Goal: Transaction & Acquisition: Purchase product/service

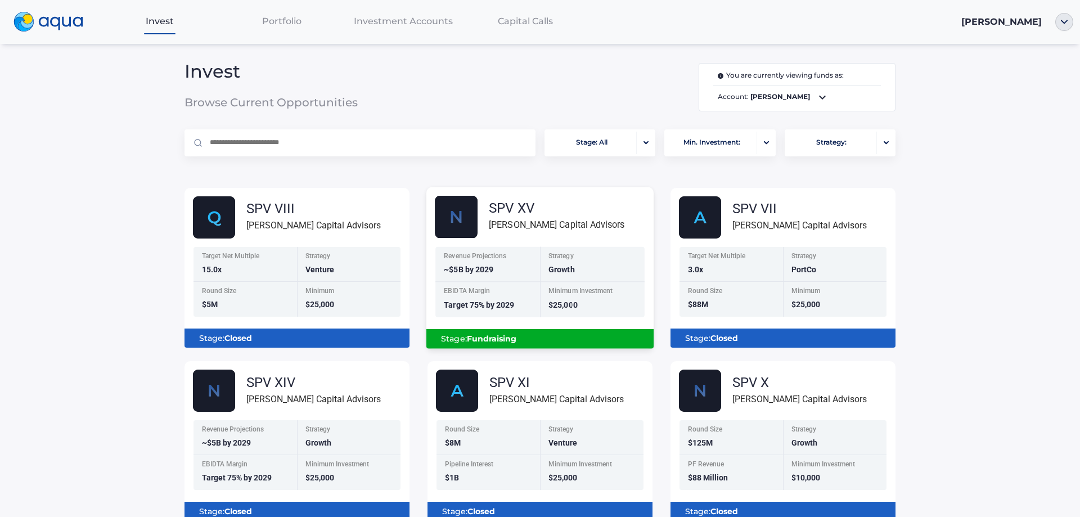
click at [465, 218] on img at bounding box center [456, 217] width 43 height 43
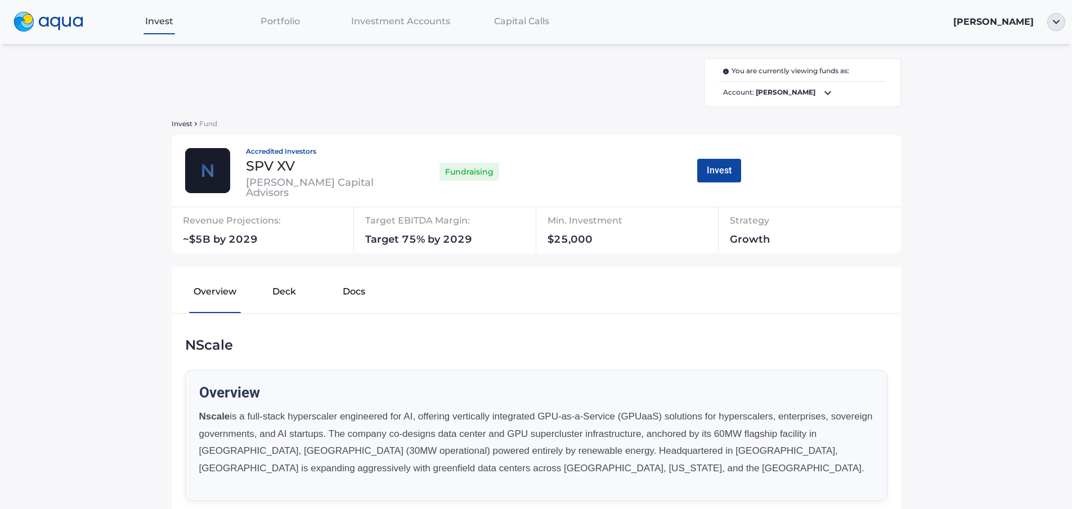
click at [1066, 24] on div at bounding box center [1057, 22] width 32 height 18
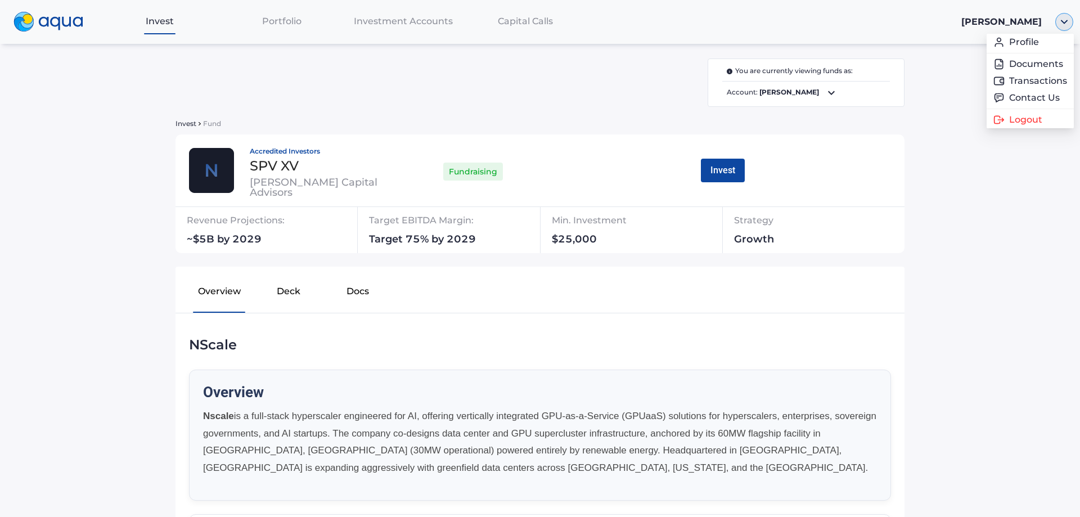
click at [1066, 24] on img "button" at bounding box center [1065, 22] width 18 height 18
click at [1018, 75] on link "Transactions" at bounding box center [1031, 80] width 74 height 11
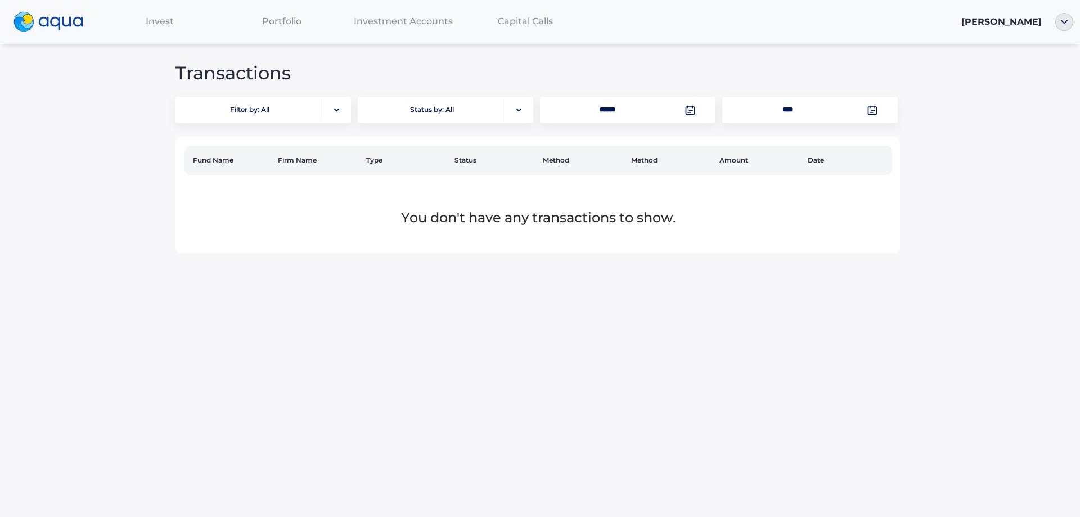
click at [284, 21] on span "Portfolio" at bounding box center [281, 21] width 39 height 11
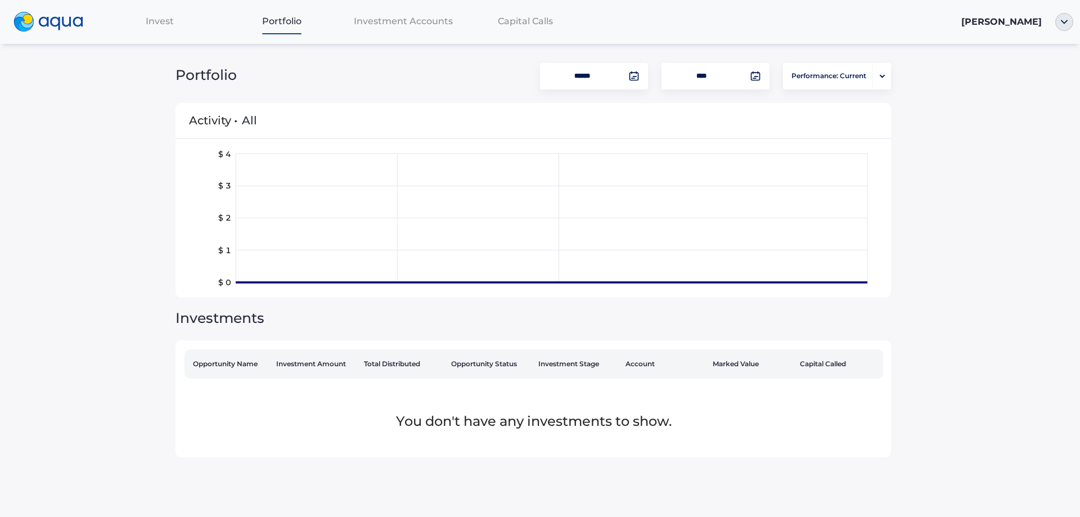
click at [156, 20] on span "Invest" at bounding box center [160, 21] width 28 height 11
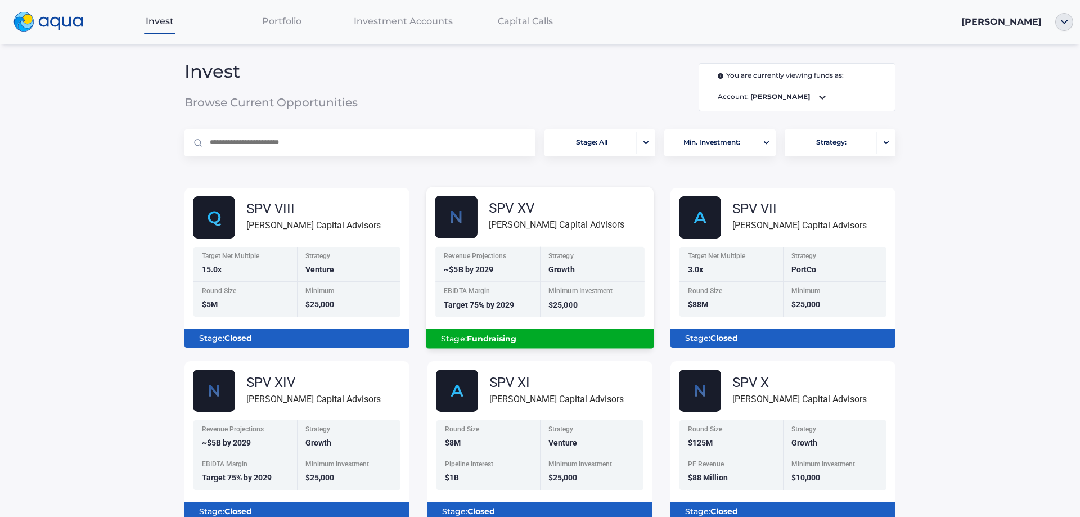
click at [464, 216] on img at bounding box center [456, 217] width 43 height 43
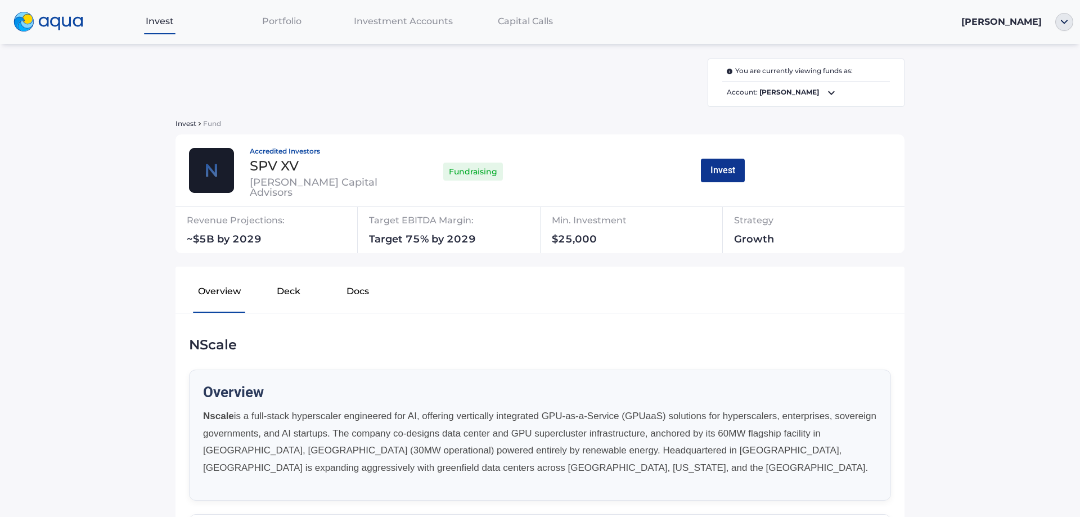
click at [717, 165] on button "Invest" at bounding box center [723, 171] width 44 height 24
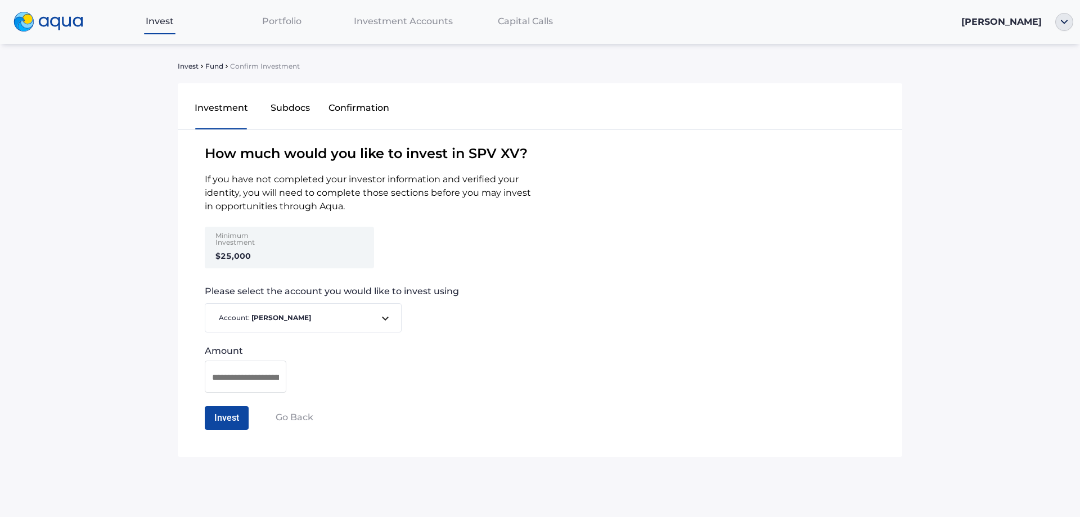
click at [232, 369] on div at bounding box center [246, 377] width 82 height 32
click at [230, 377] on input at bounding box center [245, 377] width 67 height 14
type input "********"
click at [219, 411] on button "Invest" at bounding box center [227, 418] width 44 height 24
click at [221, 413] on button "Confirm Investment" at bounding box center [254, 418] width 99 height 24
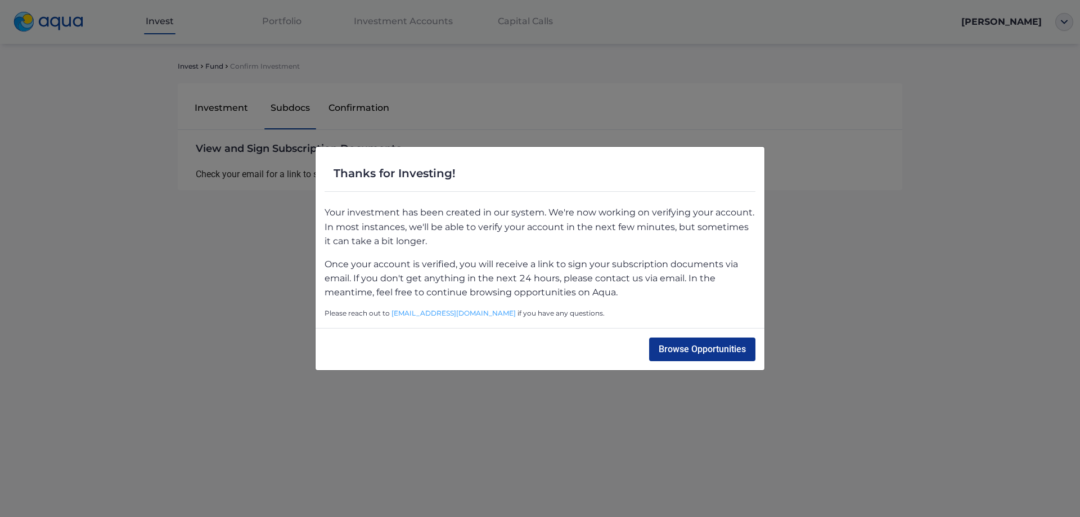
click at [665, 342] on button "Browse Opportunities" at bounding box center [702, 350] width 106 height 24
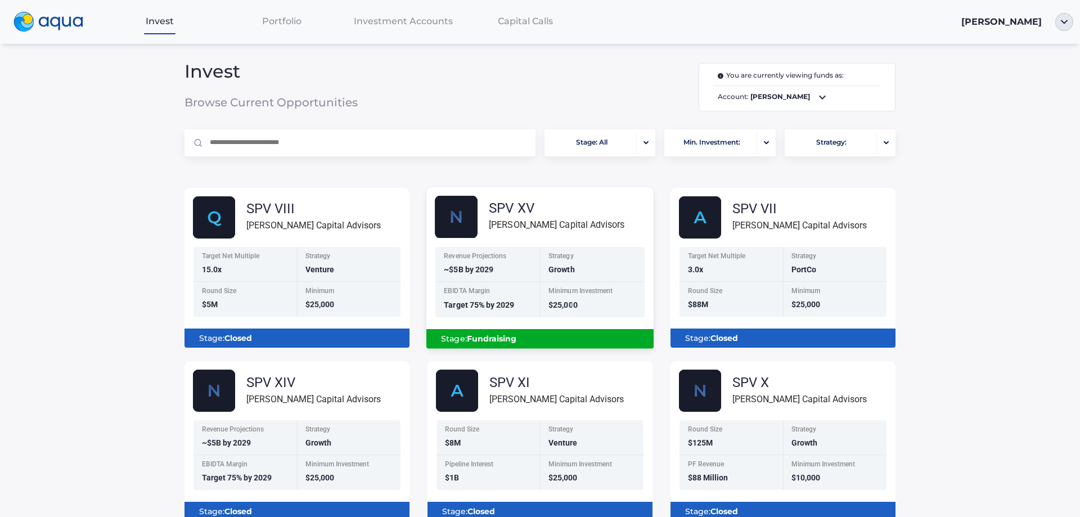
click at [494, 205] on div "SPV XV" at bounding box center [557, 208] width 136 height 14
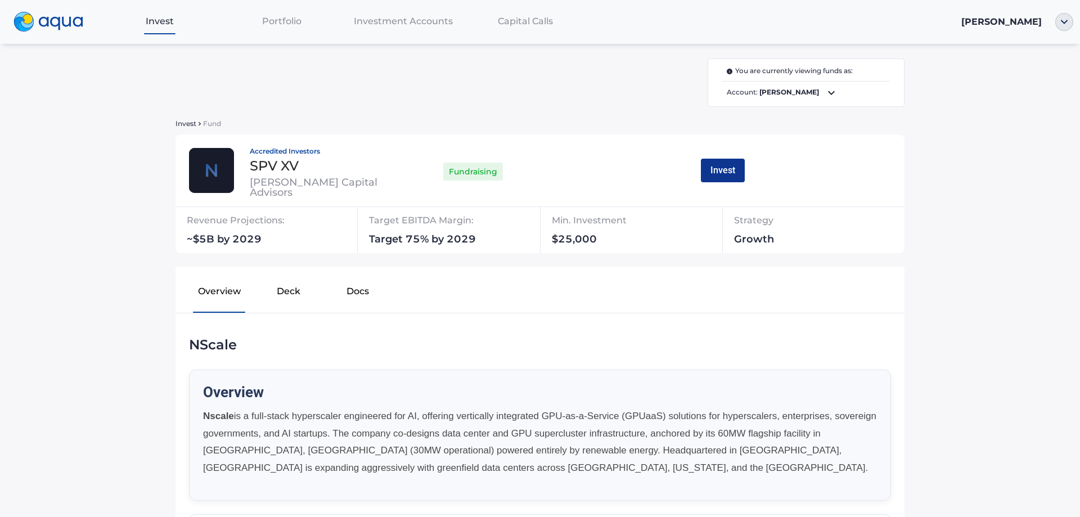
click at [712, 174] on button "Invest" at bounding box center [723, 171] width 44 height 24
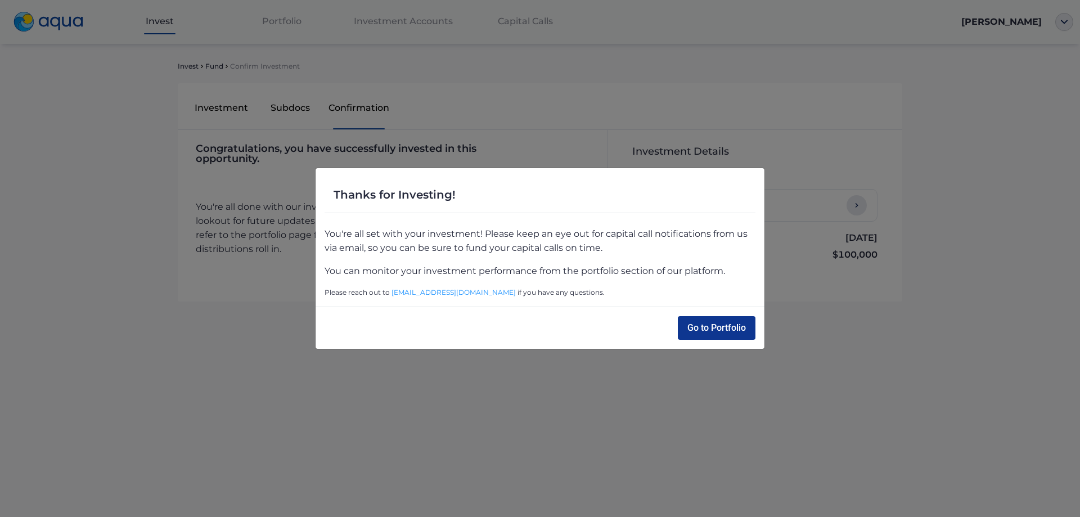
click at [702, 328] on button "Go to Portfolio" at bounding box center [717, 328] width 78 height 24
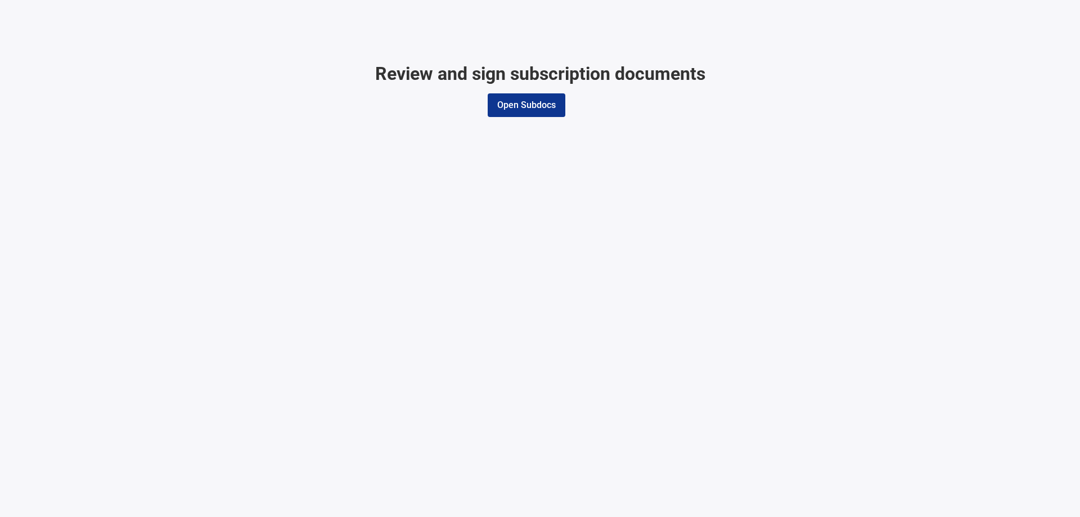
click at [512, 113] on button "Open Subdocs" at bounding box center [527, 105] width 78 height 24
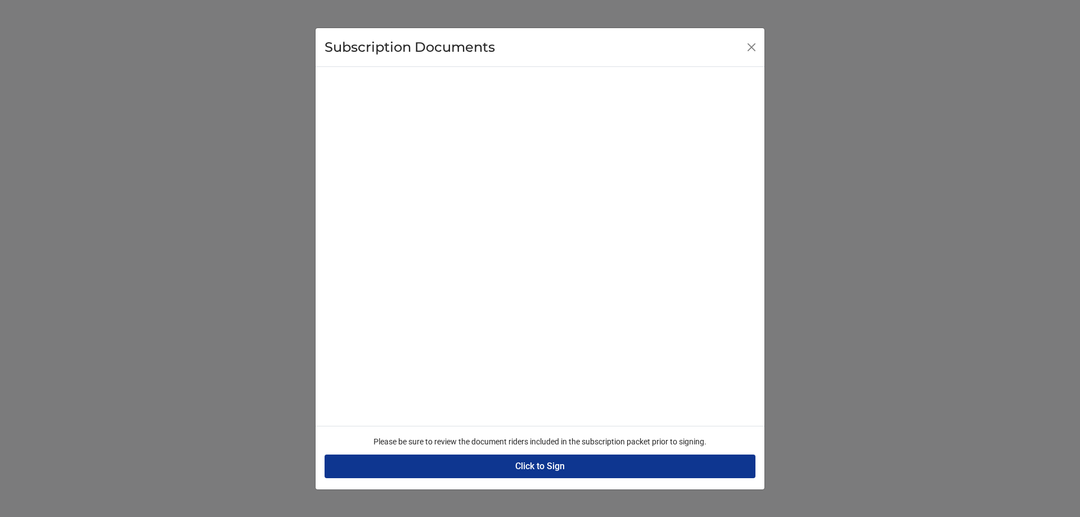
click at [546, 469] on button "Click to Sign" at bounding box center [540, 467] width 431 height 24
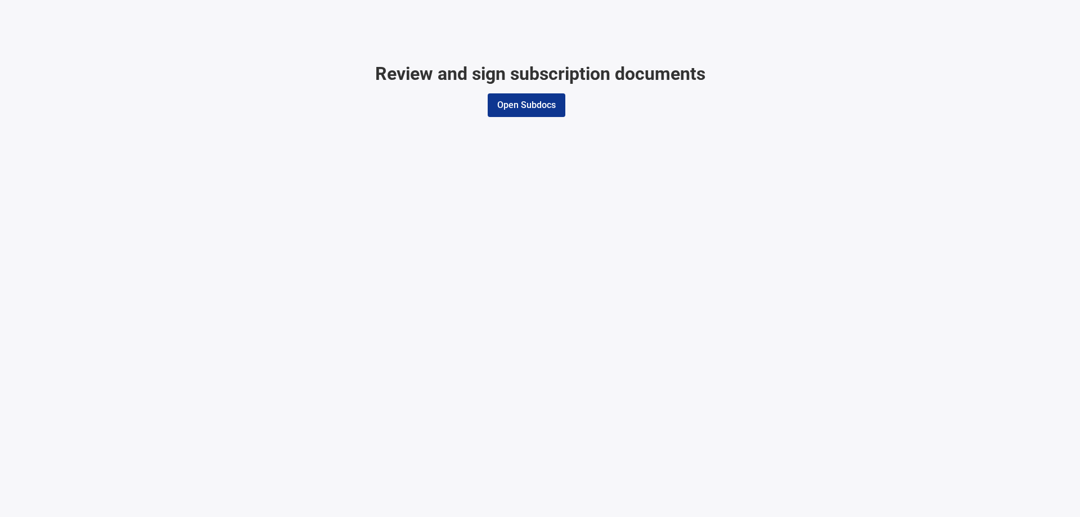
click at [502, 112] on button "Open Subdocs" at bounding box center [527, 105] width 78 height 24
click at [505, 106] on button "Open Subdocs" at bounding box center [527, 105] width 78 height 24
click at [509, 106] on button "Open Subdocs" at bounding box center [527, 105] width 78 height 24
click at [504, 106] on button "Open Subdocs" at bounding box center [527, 105] width 78 height 24
click at [504, 103] on button "Open Subdocs" at bounding box center [527, 105] width 78 height 24
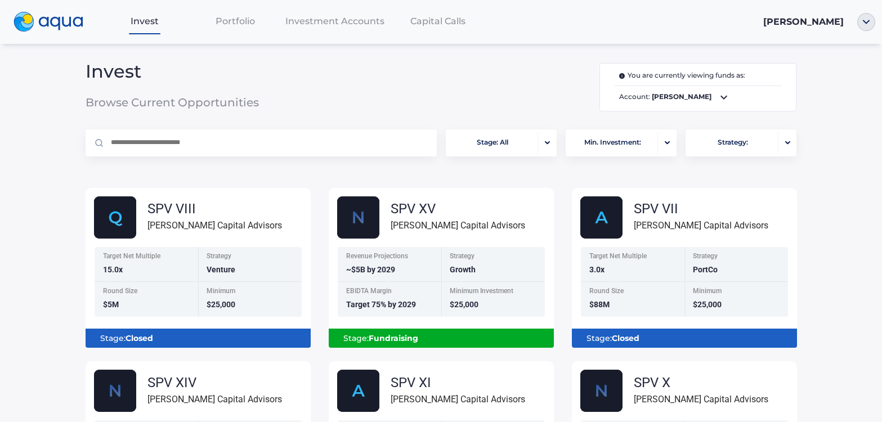
click at [429, 11] on div "Capital Calls" at bounding box center [438, 21] width 98 height 23
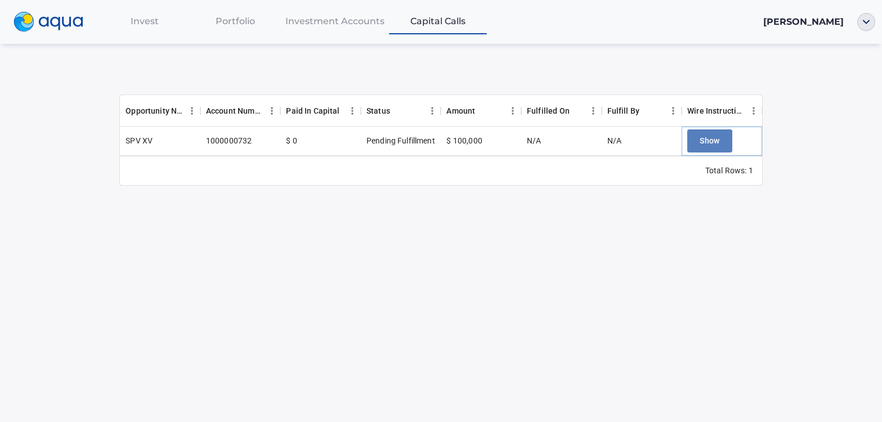
click at [715, 138] on span "Show" at bounding box center [709, 141] width 20 height 14
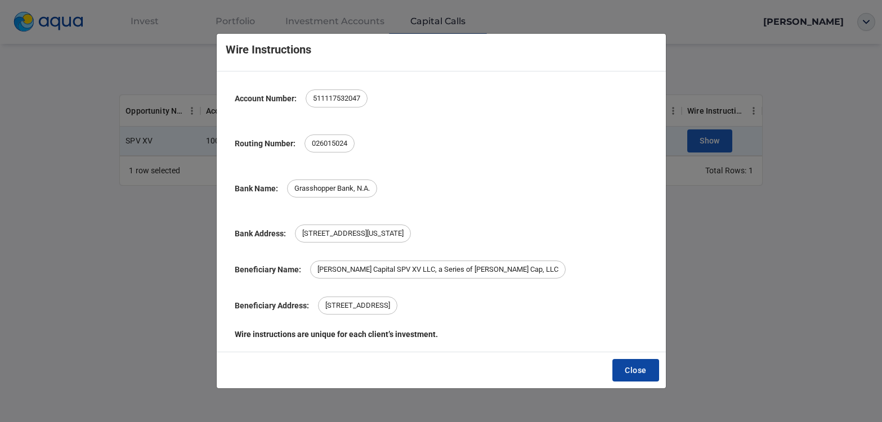
click at [628, 365] on span "Close" at bounding box center [635, 371] width 21 height 14
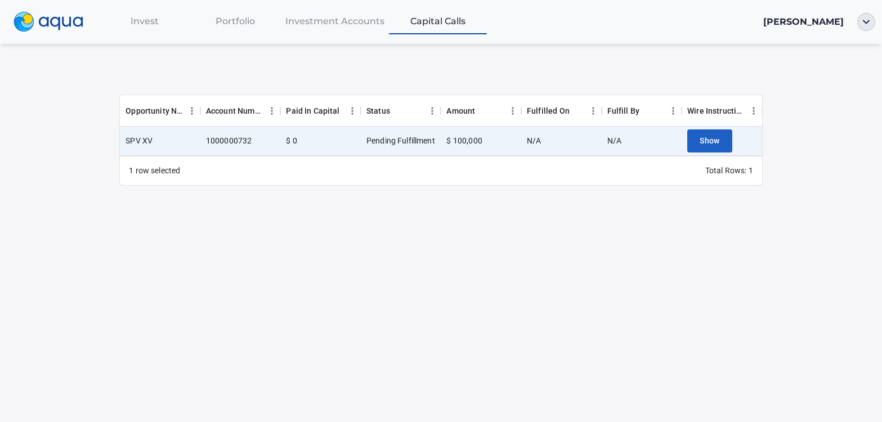
click at [162, 26] on div "Invest" at bounding box center [144, 21] width 91 height 23
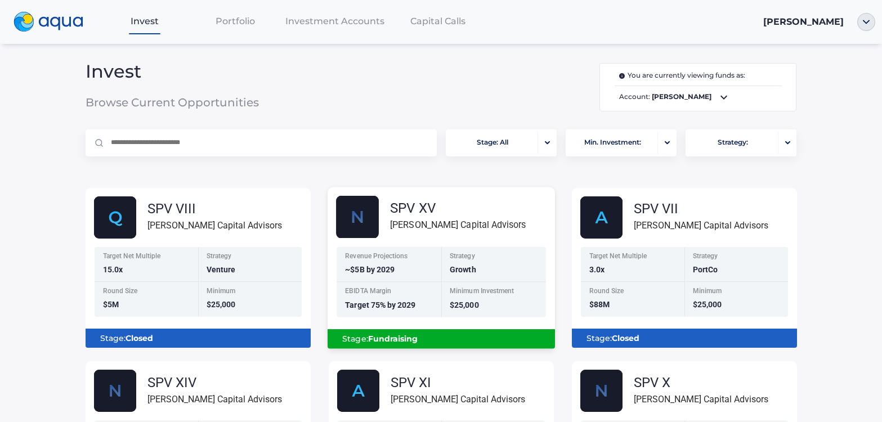
click at [390, 218] on div "Florence Capital Advisors" at bounding box center [458, 225] width 136 height 14
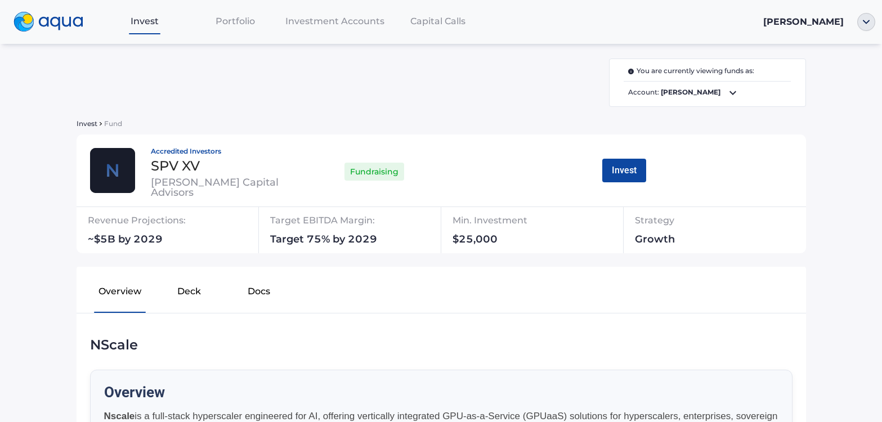
click at [817, 23] on span "Jeffrey Potash" at bounding box center [803, 21] width 80 height 11
click at [441, 24] on span "Capital Calls" at bounding box center [437, 21] width 55 height 11
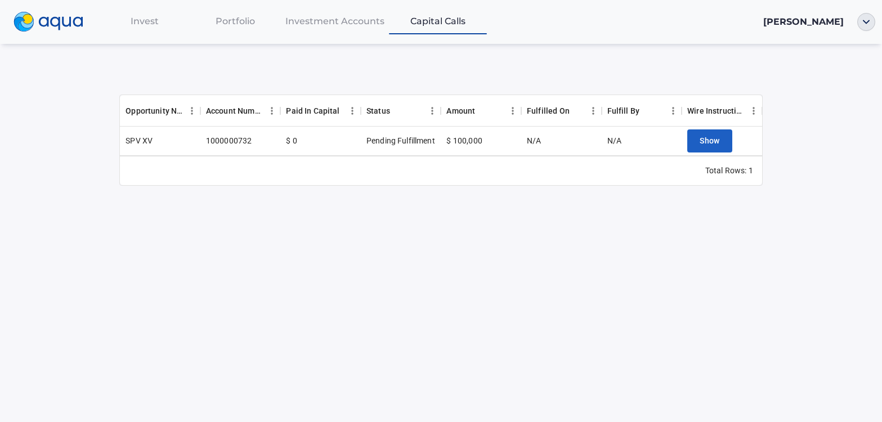
click at [157, 25] on span "Invest" at bounding box center [145, 21] width 28 height 11
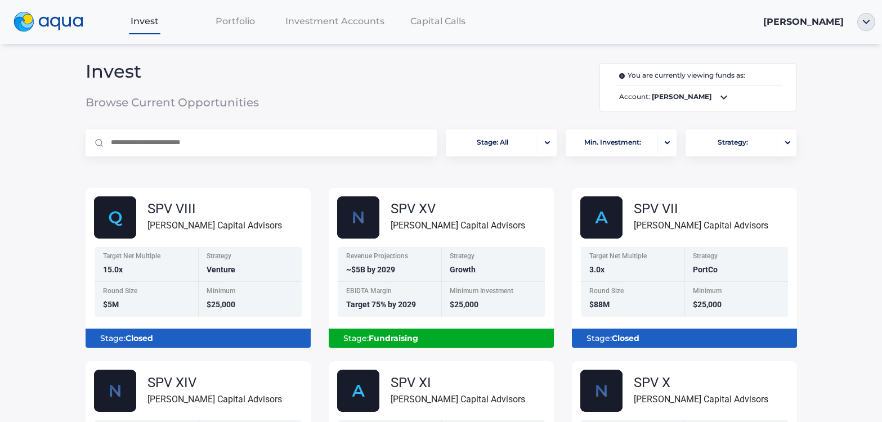
click at [436, 26] on span "Capital Calls" at bounding box center [437, 21] width 55 height 11
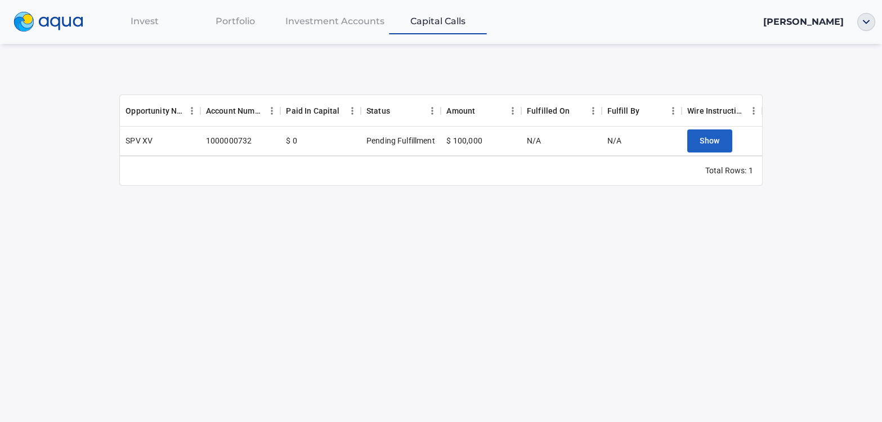
click at [852, 216] on div "Invest Portfolio Investment Accounts Capital Calls [PERSON_NAME] Opportunity Na…" at bounding box center [441, 211] width 882 height 422
click at [138, 20] on span "Invest" at bounding box center [145, 21] width 28 height 11
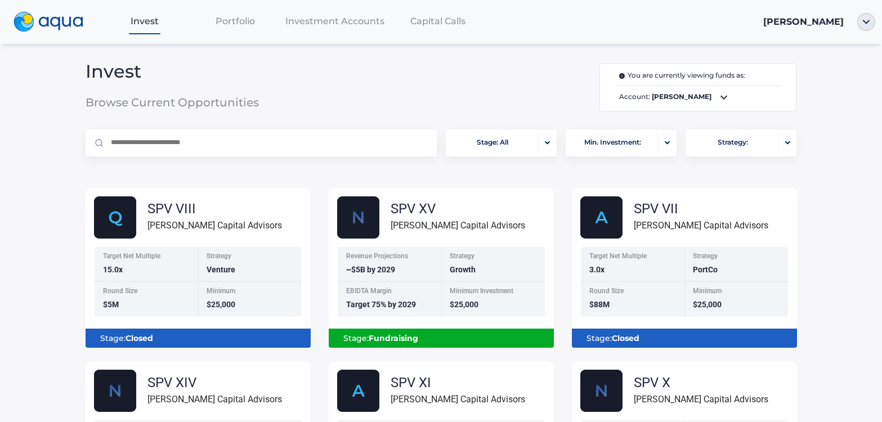
click at [452, 23] on span "Capital Calls" at bounding box center [437, 21] width 55 height 11
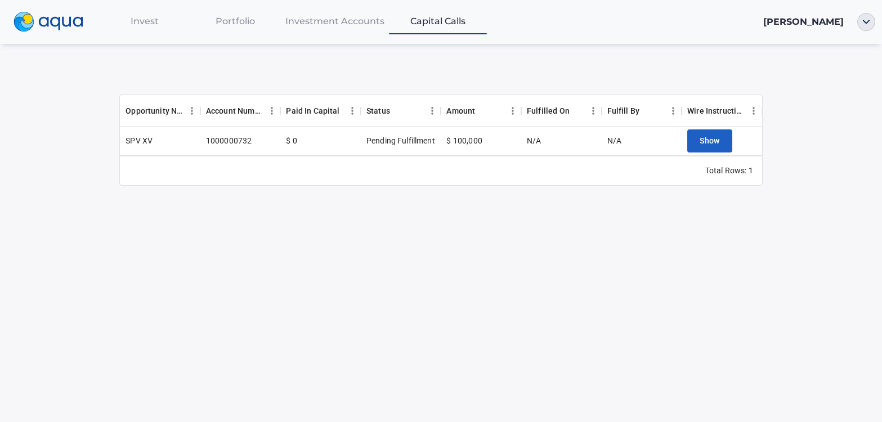
click at [137, 20] on span "Invest" at bounding box center [145, 21] width 28 height 11
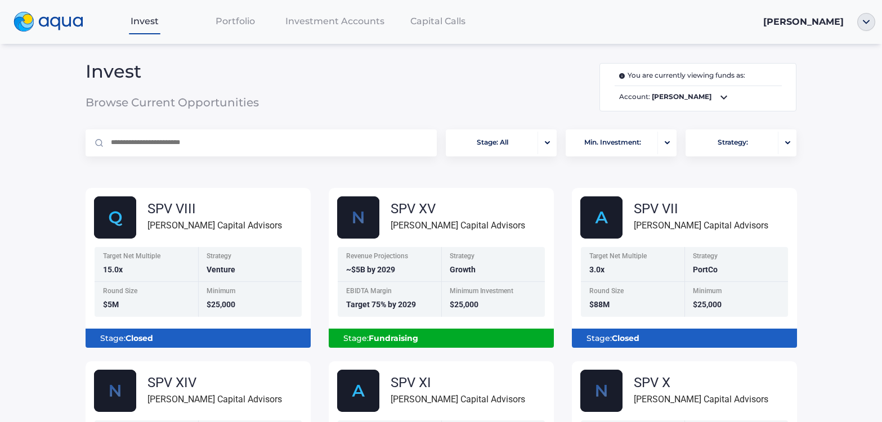
click at [433, 23] on span "Capital Calls" at bounding box center [437, 21] width 55 height 11
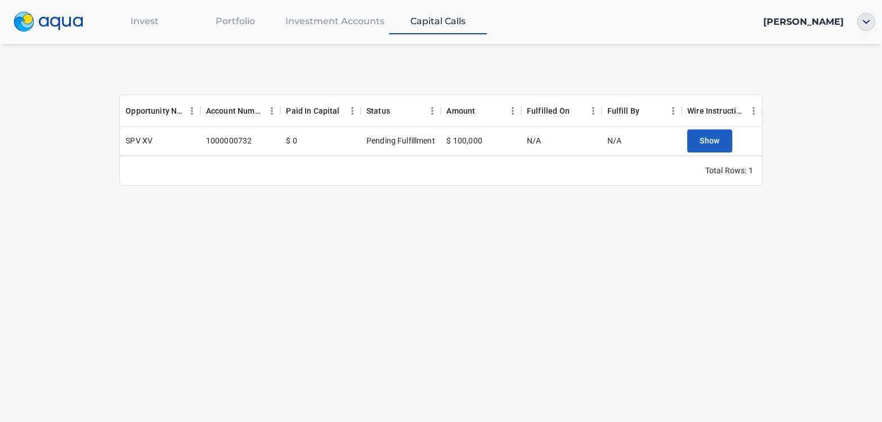
click at [433, 23] on span "Capital Calls" at bounding box center [437, 21] width 55 height 11
click at [143, 20] on span "Invest" at bounding box center [145, 21] width 28 height 11
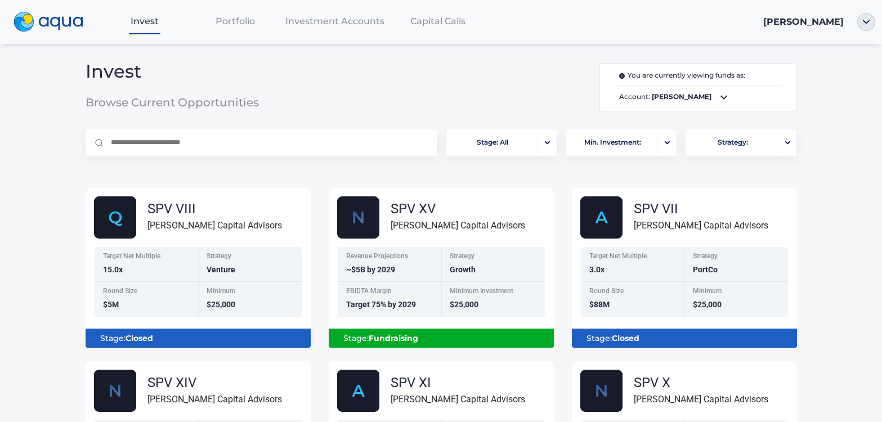
click at [429, 24] on span "Capital Calls" at bounding box center [437, 21] width 55 height 11
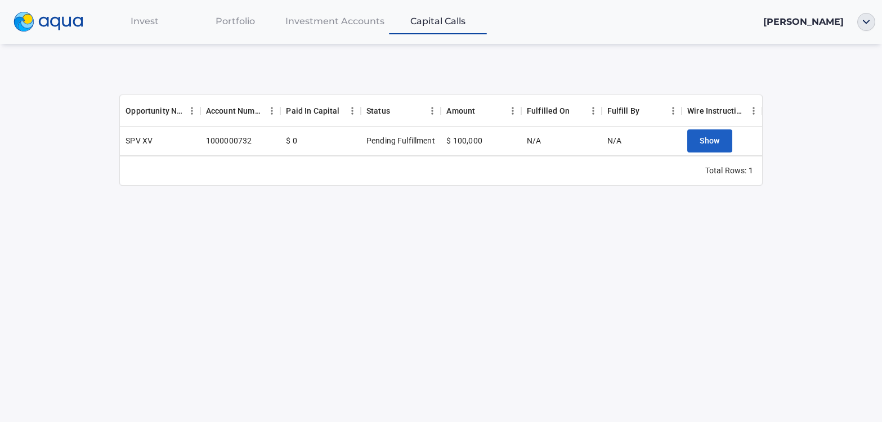
click at [235, 21] on span "Portfolio" at bounding box center [235, 21] width 39 height 11
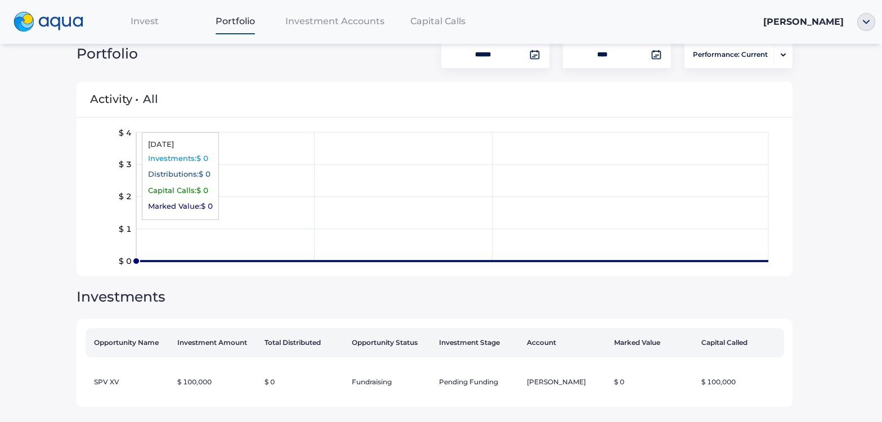
scroll to position [33, 0]
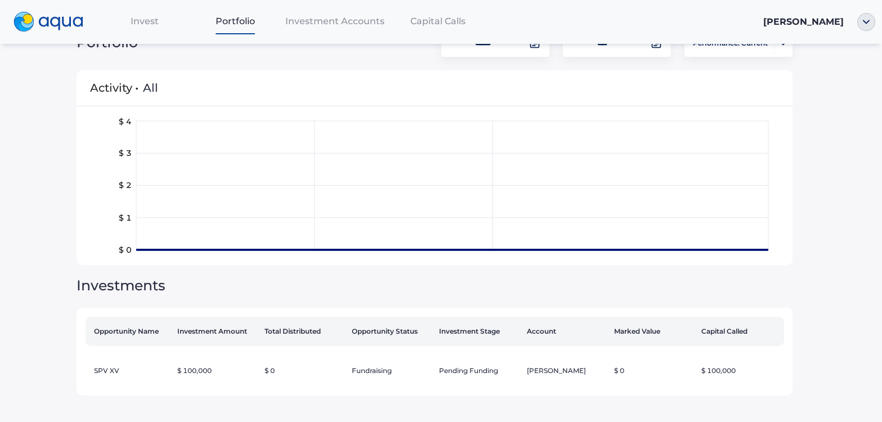
click at [334, 19] on span "Investment Accounts" at bounding box center [334, 21] width 99 height 11
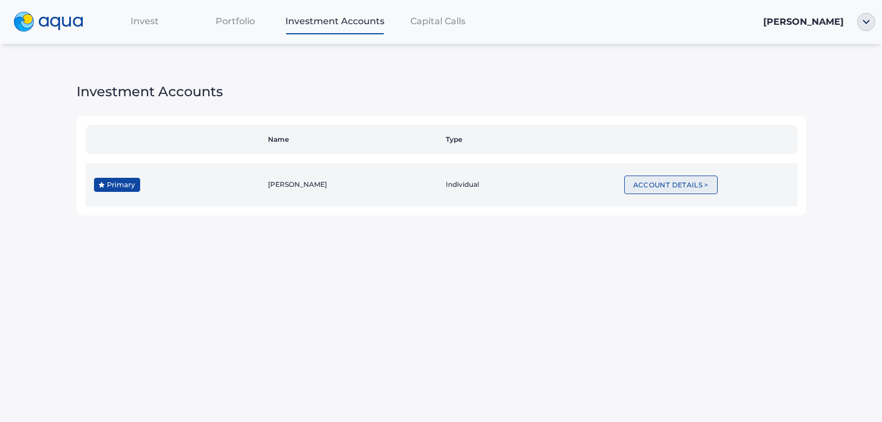
click at [674, 178] on button "Account Details >" at bounding box center [670, 185] width 93 height 19
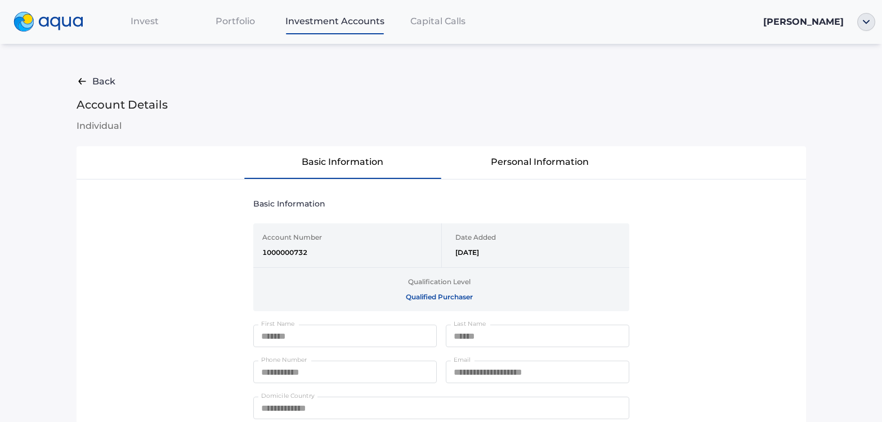
click at [155, 24] on span "Invest" at bounding box center [145, 21] width 28 height 11
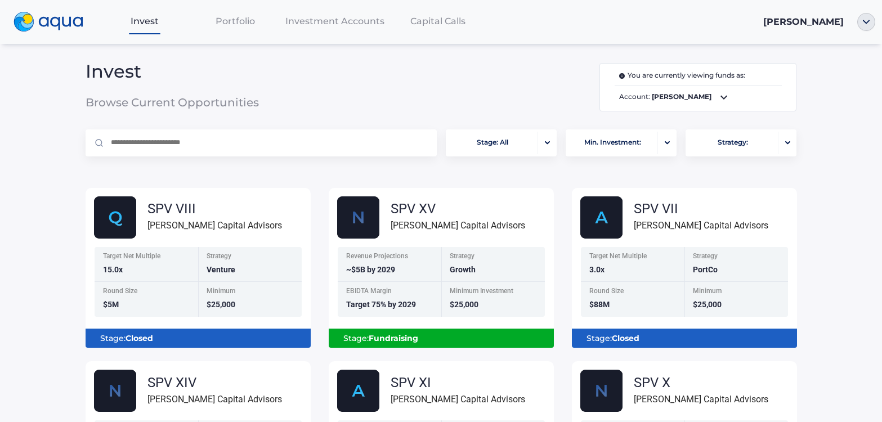
click at [230, 19] on span "Portfolio" at bounding box center [235, 21] width 39 height 11
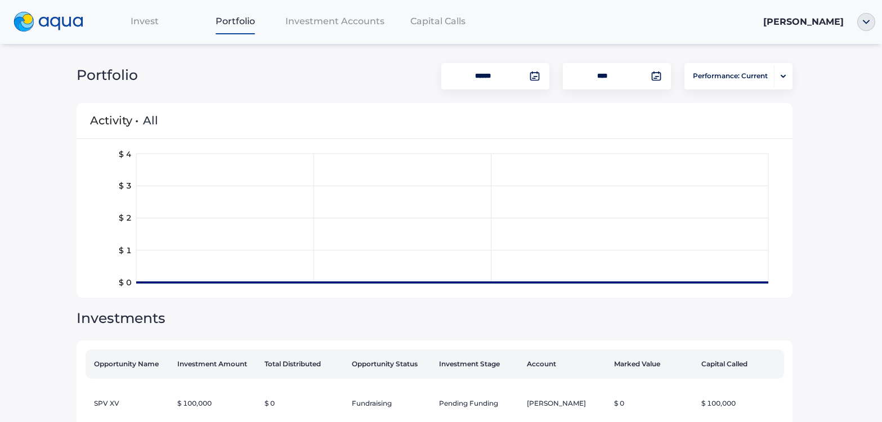
click at [301, 23] on span "Investment Accounts" at bounding box center [334, 21] width 99 height 11
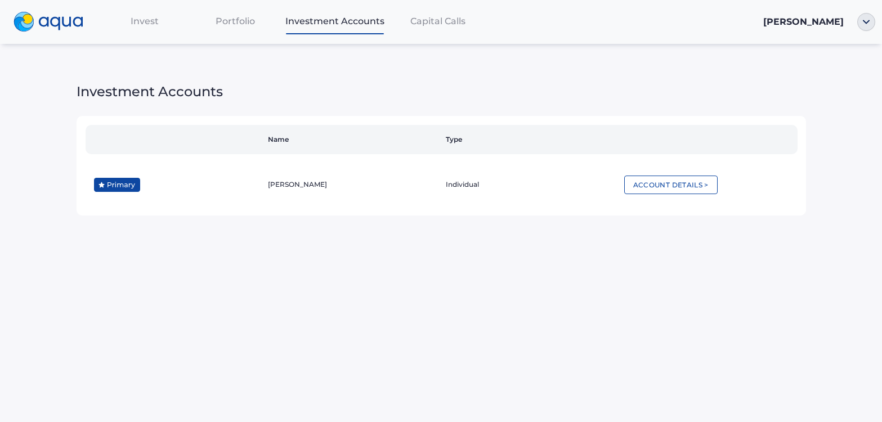
click at [440, 25] on span "Capital Calls" at bounding box center [437, 21] width 55 height 11
